Goal: Transaction & Acquisition: Purchase product/service

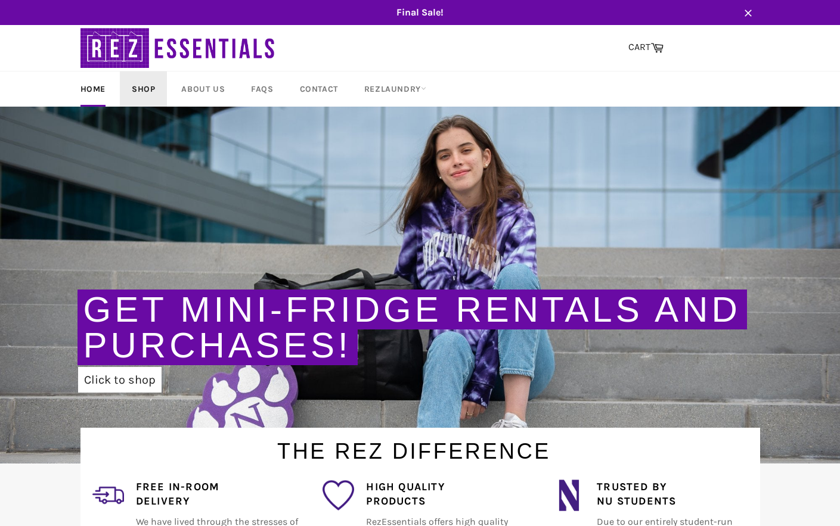
click at [147, 91] on link "Shop" at bounding box center [143, 89] width 47 height 35
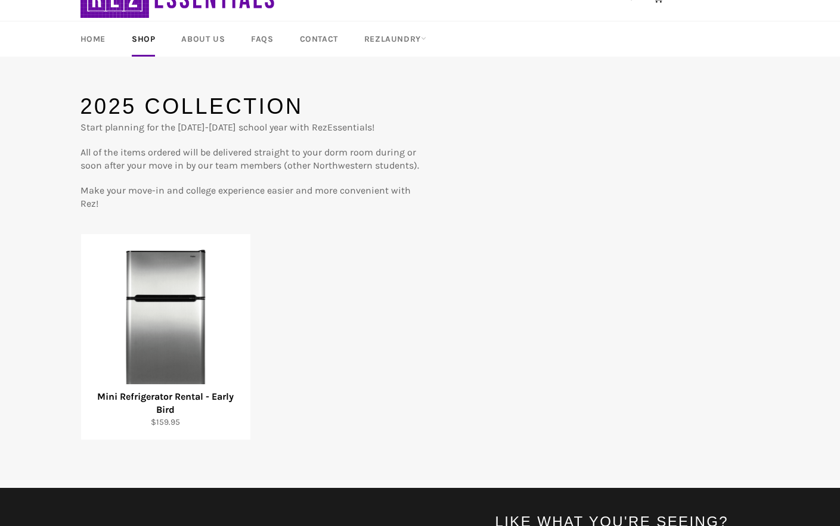
scroll to position [89, 0]
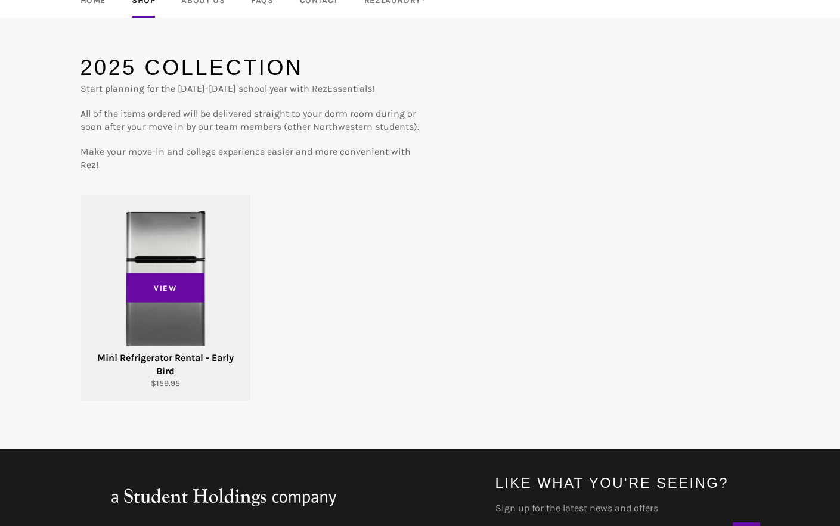
click at [194, 231] on div "View" at bounding box center [165, 299] width 169 height 206
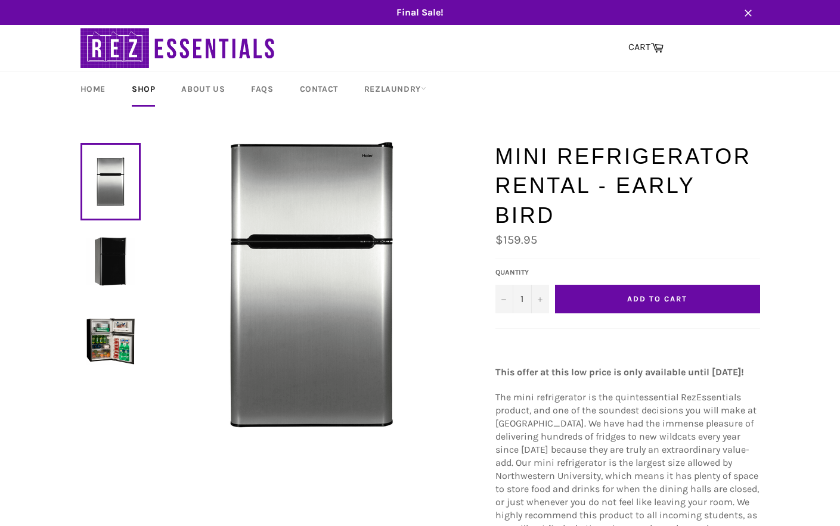
scroll to position [3, 0]
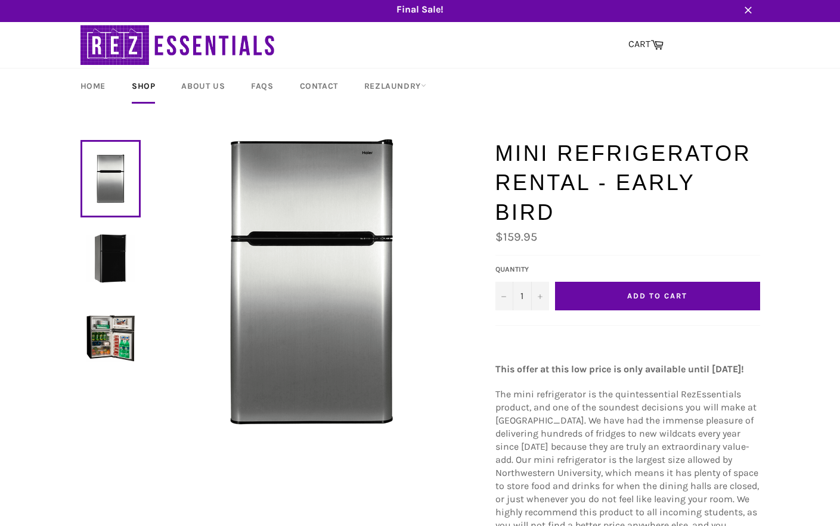
click at [730, 282] on button "Add to Cart" at bounding box center [657, 296] width 205 height 29
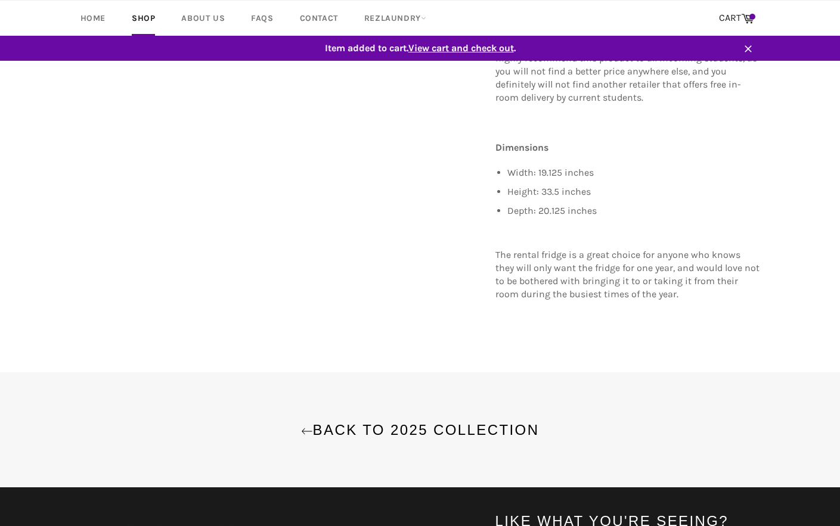
scroll to position [547, 0]
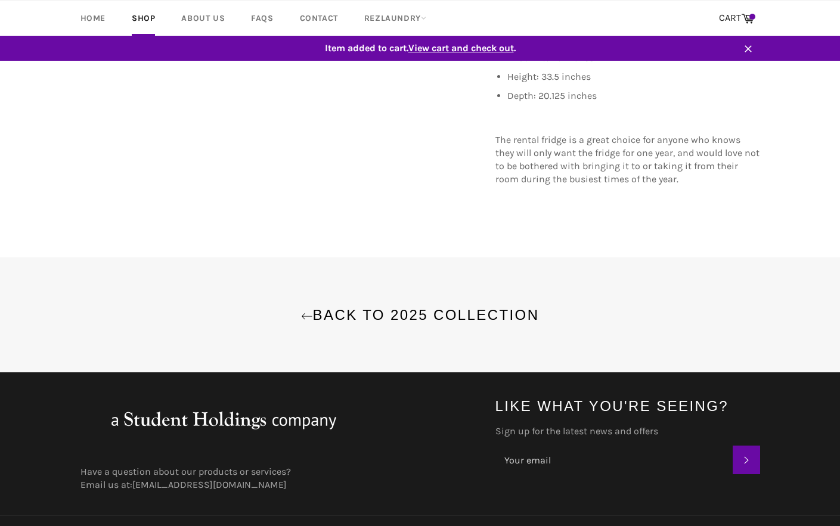
click at [482, 41] on link "Item added to cart. View cart and check out ." at bounding box center [420, 48] width 703 height 25
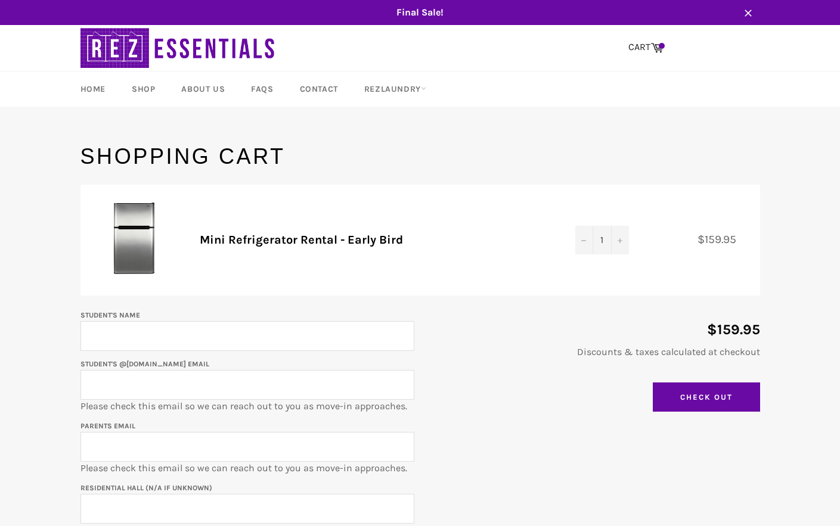
scroll to position [76, 0]
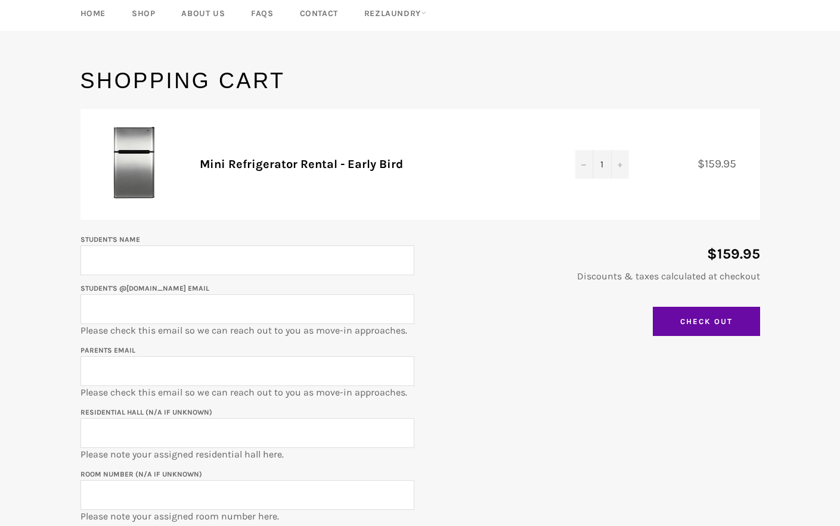
click at [295, 262] on input "Student's Name" at bounding box center [247, 261] width 334 height 30
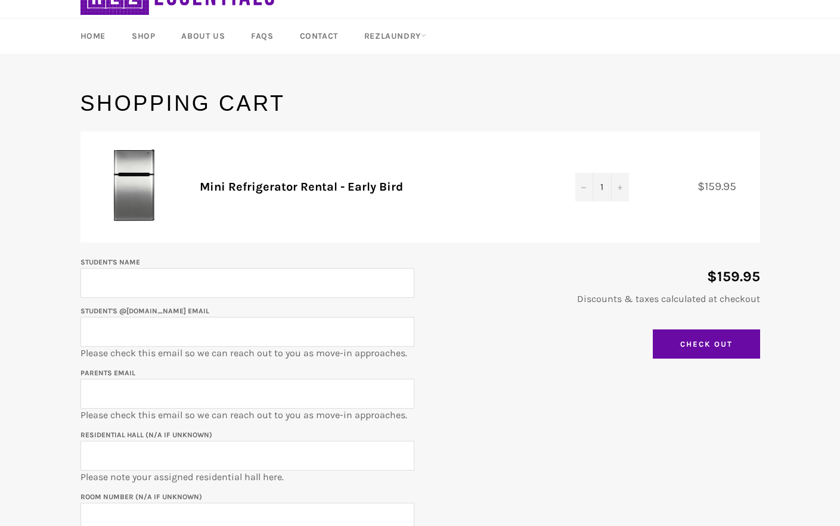
scroll to position [129, 0]
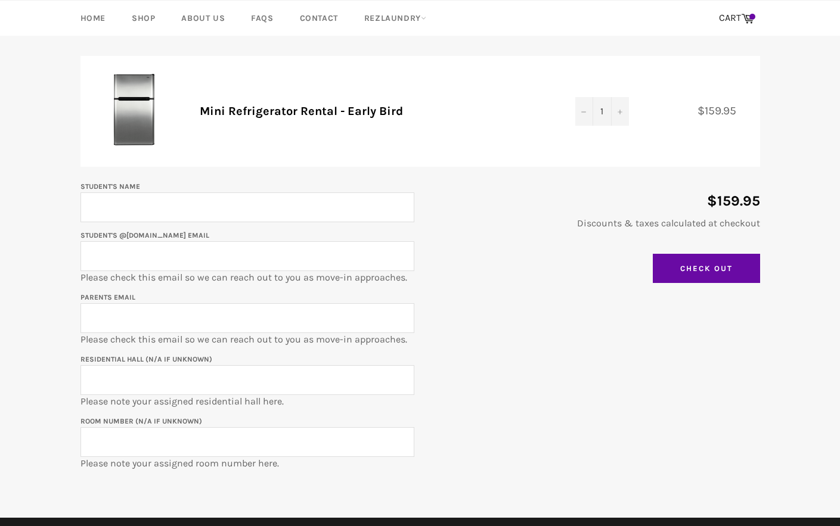
drag, startPoint x: 204, startPoint y: 110, endPoint x: 427, endPoint y: 110, distance: 222.4
click at [426, 110] on td "Mini Refrigerator Rental - Early Bird" at bounding box center [376, 111] width 376 height 111
click at [484, 249] on div "$159.95 Discounts & taxes calculated at checkout Update Cart Check Out" at bounding box center [587, 234] width 346 height 110
click at [332, 213] on input "Student's Name" at bounding box center [247, 208] width 334 height 30
type input "Connor Wong"
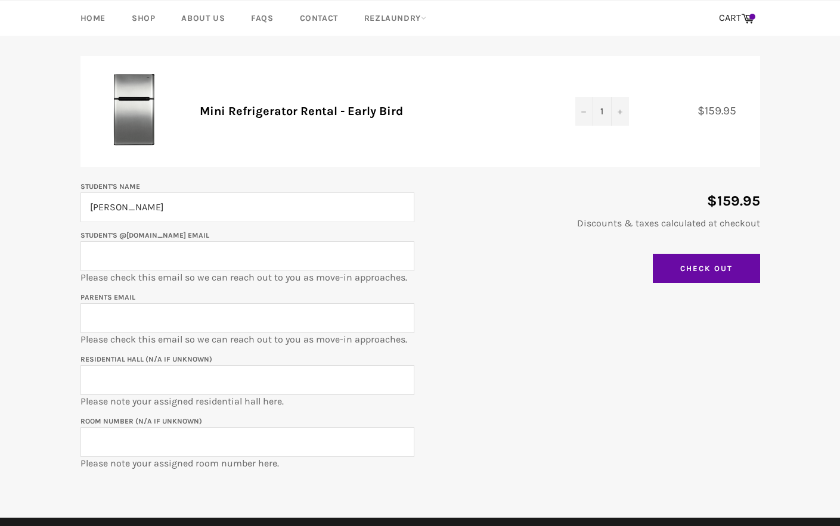
click at [302, 255] on input "Student's @u.northwestern.edu email" at bounding box center [247, 256] width 334 height 30
type input "connorwong2029@u.northwestern.edu"
click at [277, 317] on input "Parents email" at bounding box center [247, 318] width 334 height 30
type input "moniwongmobile@gmail.com"
click at [233, 385] on input "Residential Hall (N/A if unknown)" at bounding box center [247, 380] width 334 height 30
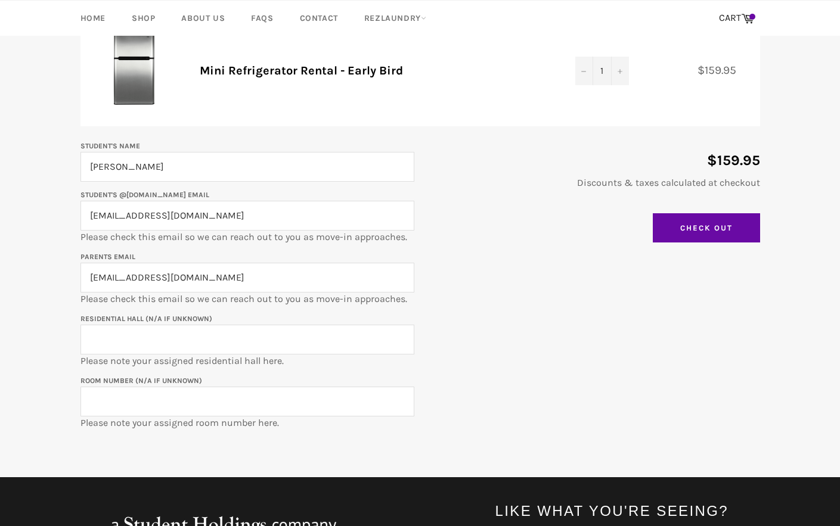
scroll to position [170, 0]
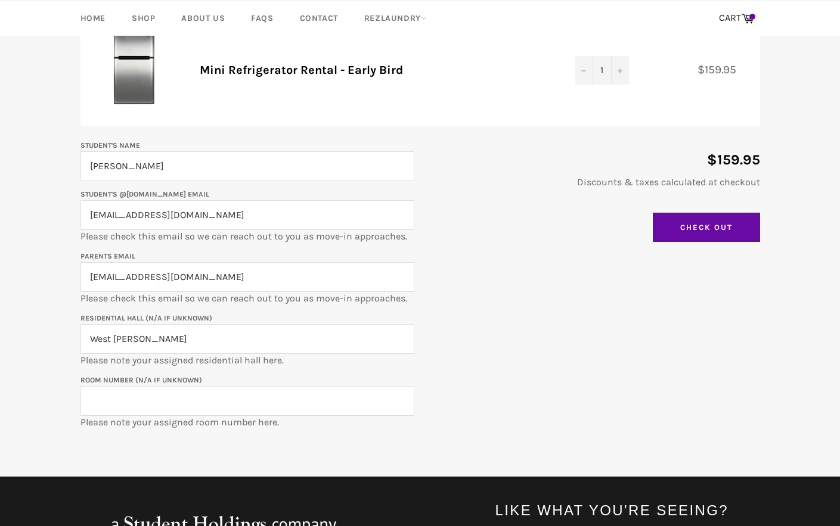
type input "West Fairchild"
click at [256, 401] on input "Room Number (N/A if unknown)" at bounding box center [247, 401] width 334 height 30
type input "N"
type input "W"
click at [91, 396] on input "0215a" at bounding box center [247, 401] width 334 height 30
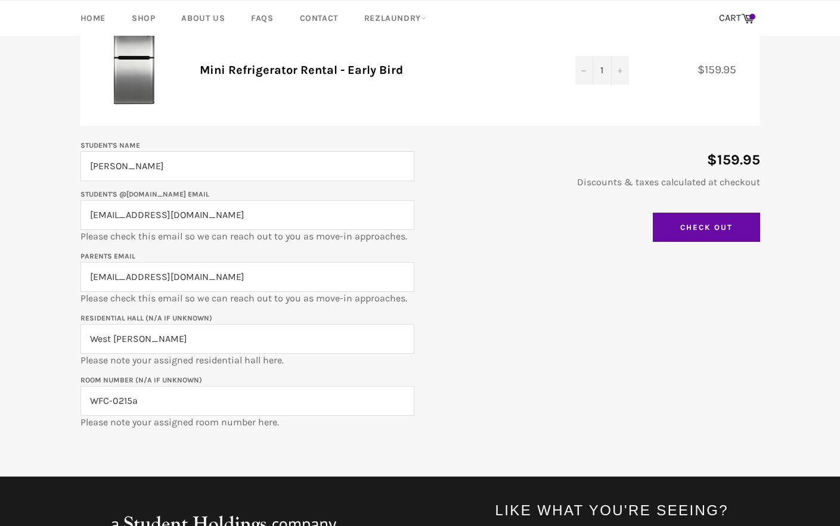
type input "WFC-0215a"
click at [459, 330] on div "Student's Name Connor Wong Student's @u.northwestern.edu email connorwong2029@u…" at bounding box center [415, 283] width 692 height 291
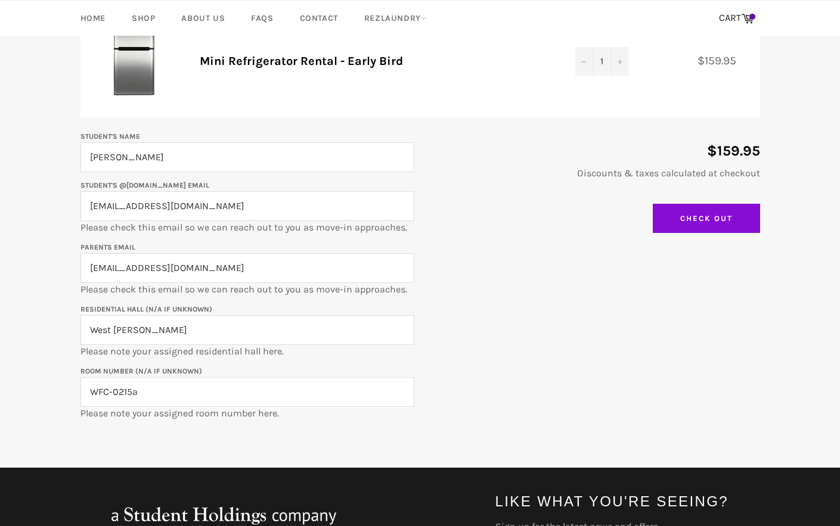
scroll to position [187, 0]
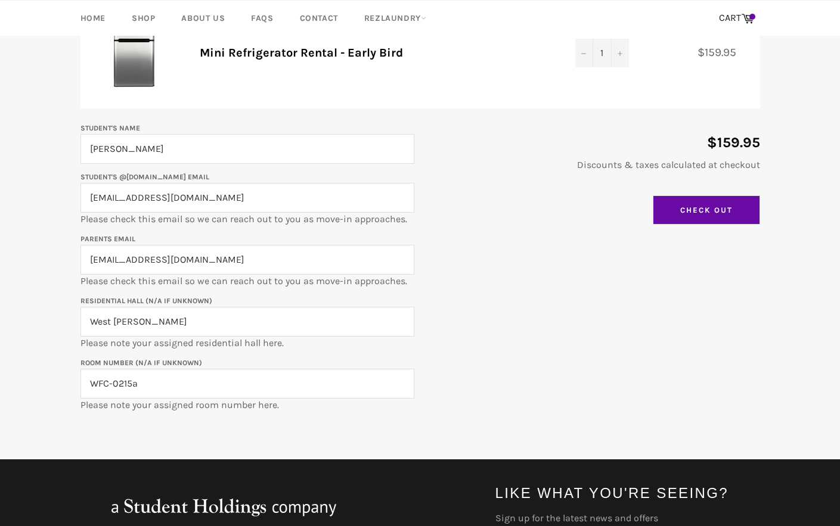
click at [713, 213] on input "Check Out" at bounding box center [706, 211] width 107 height 30
